Goal: Information Seeking & Learning: Learn about a topic

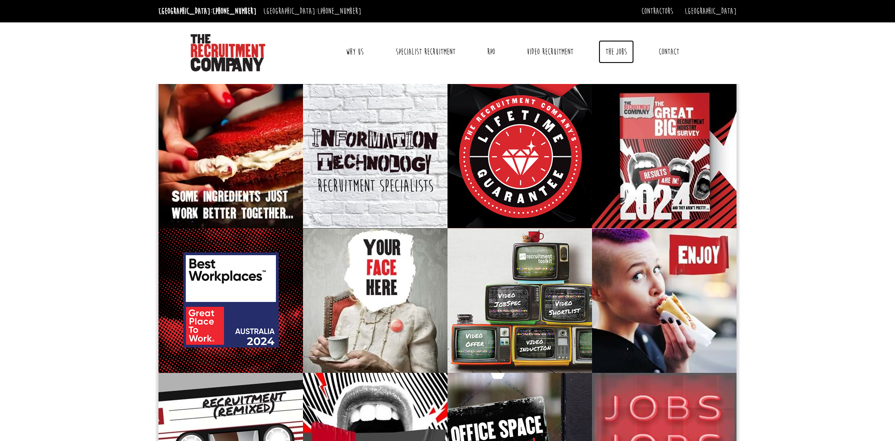
click at [620, 55] on link "The Jobs" at bounding box center [616, 51] width 35 height 23
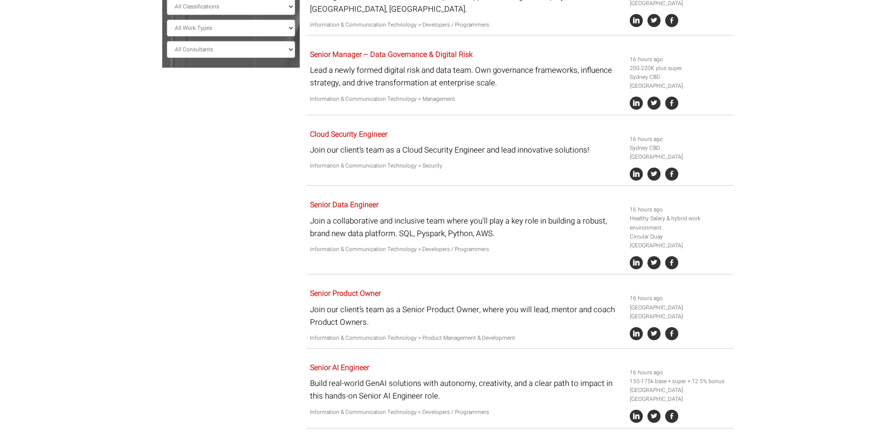
scroll to position [382, 0]
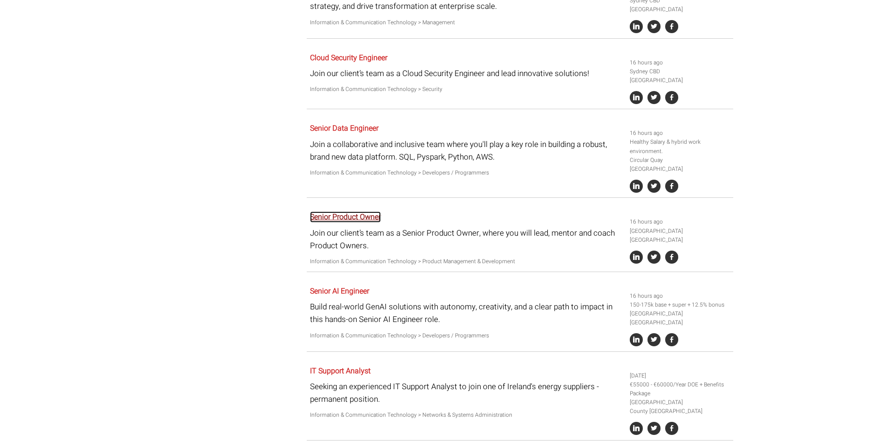
click at [371, 211] on link "Senior Product Owner" at bounding box center [345, 216] width 71 height 11
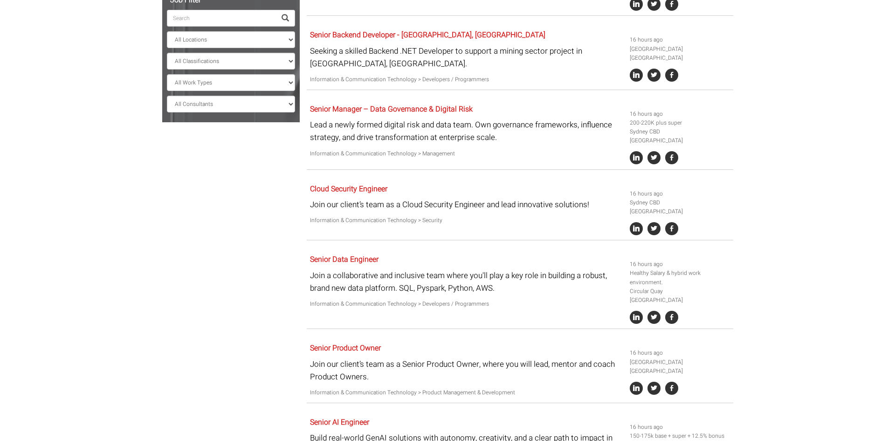
scroll to position [229, 0]
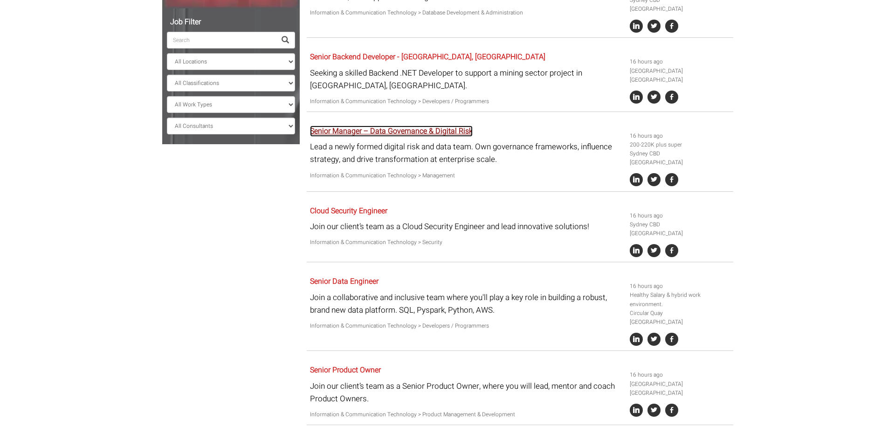
click at [363, 125] on link "Senior Manager – Data Governance & Digital Risk" at bounding box center [391, 130] width 163 height 11
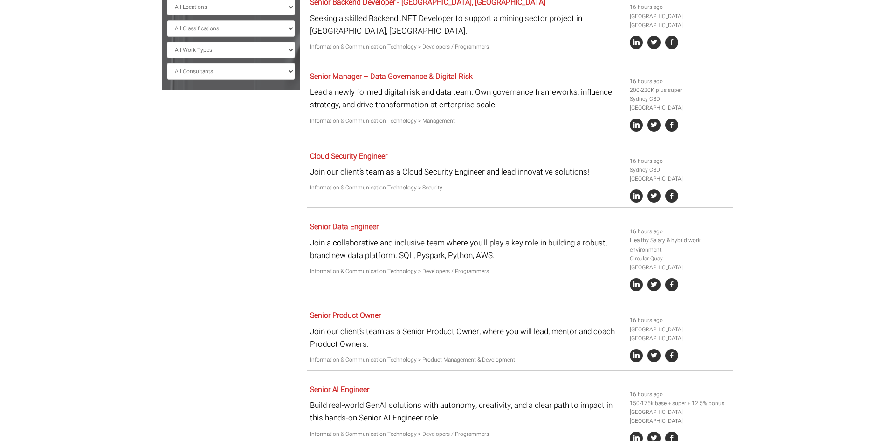
scroll to position [306, 0]
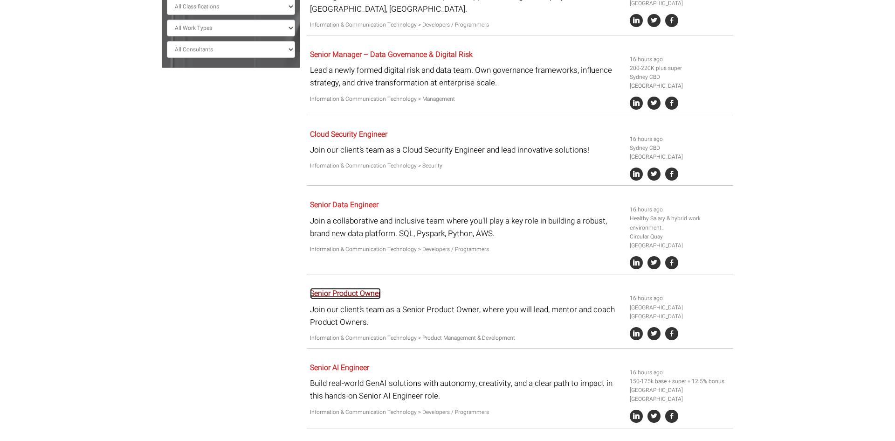
click at [358, 288] on link "Senior Product Owner" at bounding box center [345, 293] width 71 height 11
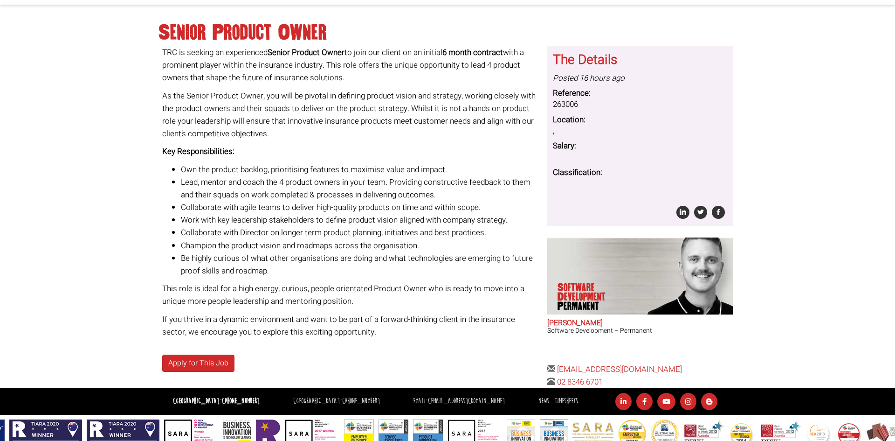
scroll to position [92, 0]
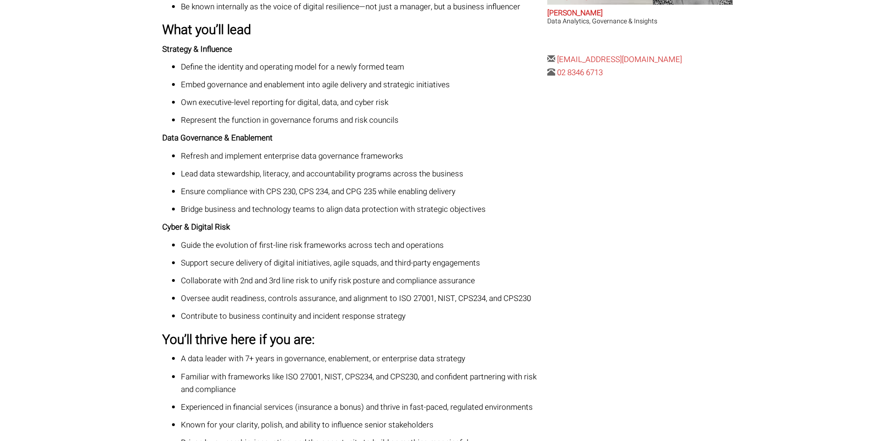
scroll to position [535, 0]
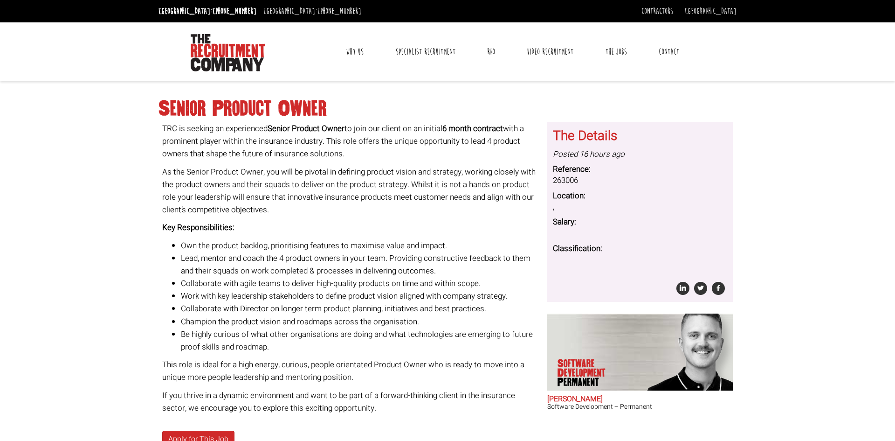
scroll to position [76, 0]
